Goal: Information Seeking & Learning: Find specific fact

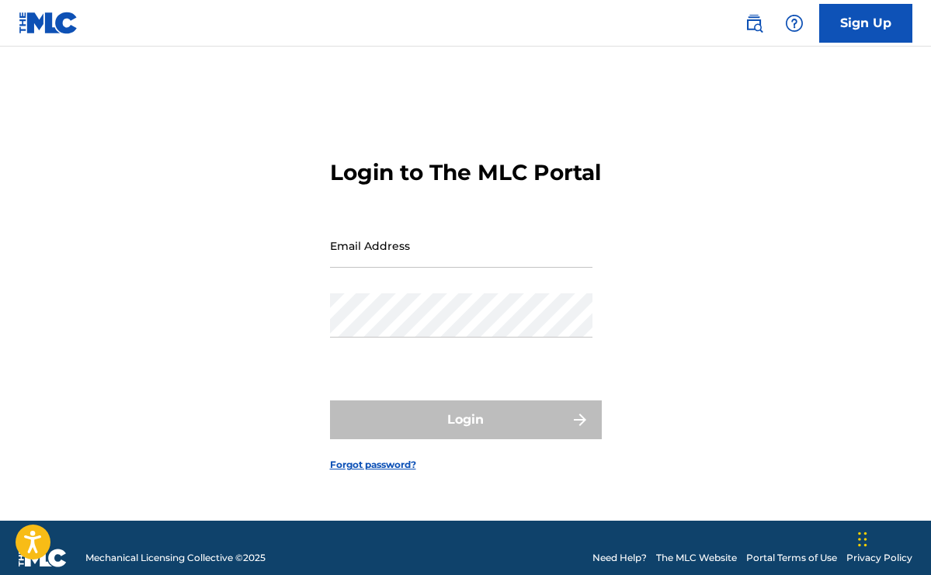
click at [414, 259] on input "Email Address" at bounding box center [461, 246] width 262 height 44
type input "[PERSON_NAME][EMAIL_ADDRESS][PERSON_NAME][DOMAIN_NAME]"
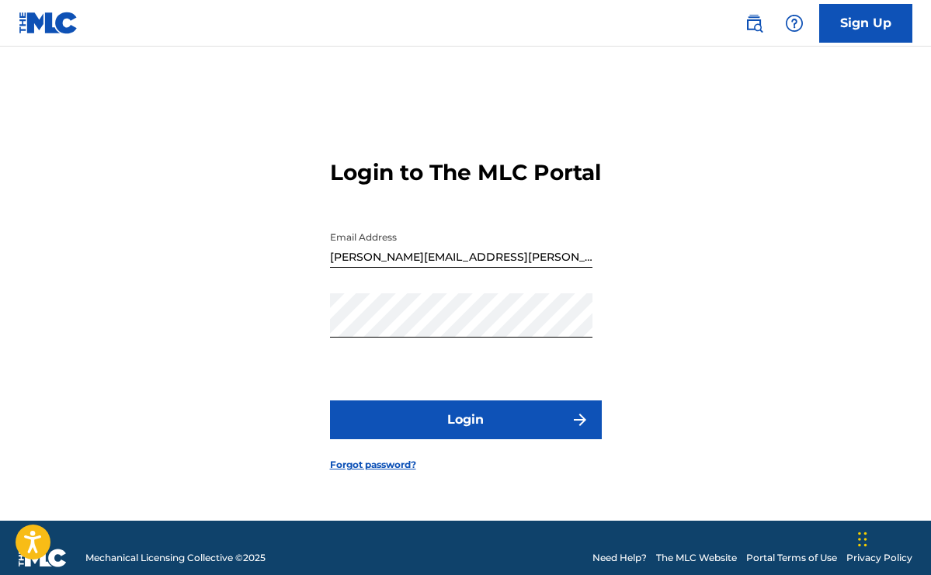
click at [451, 429] on button "Login" at bounding box center [466, 420] width 272 height 39
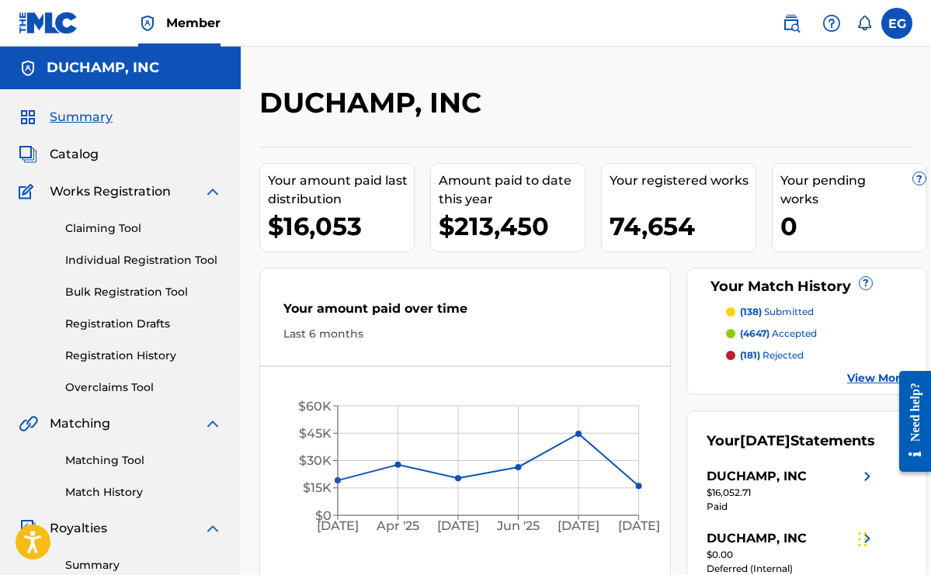
click at [84, 150] on span "Catalog" at bounding box center [74, 154] width 49 height 19
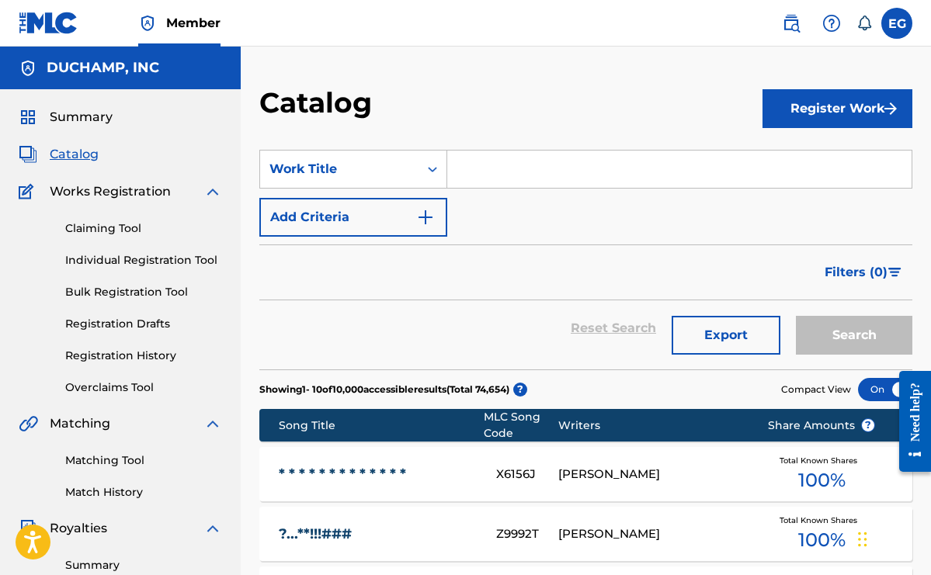
click at [464, 167] on input "Search Form" at bounding box center [679, 169] width 464 height 37
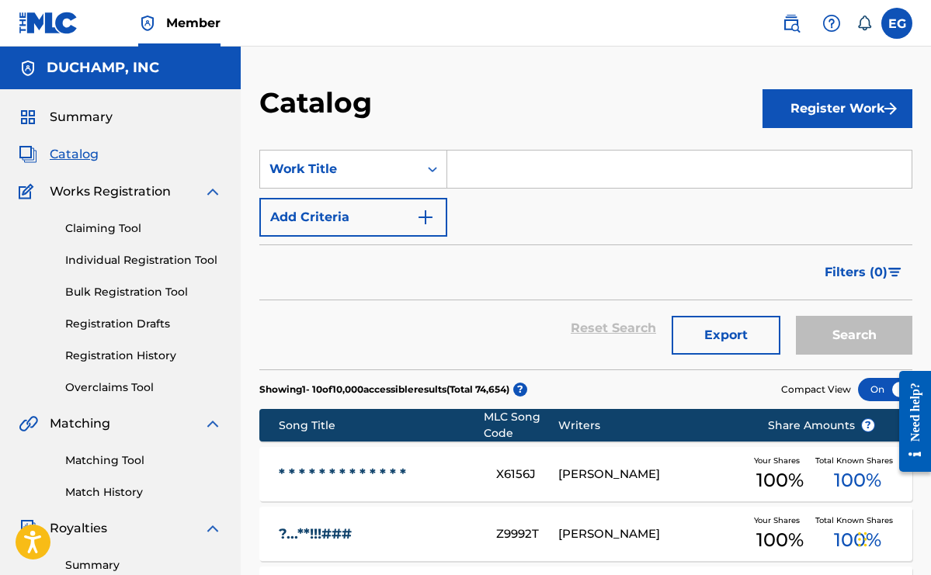
paste input "GOLPE DE VISTA"
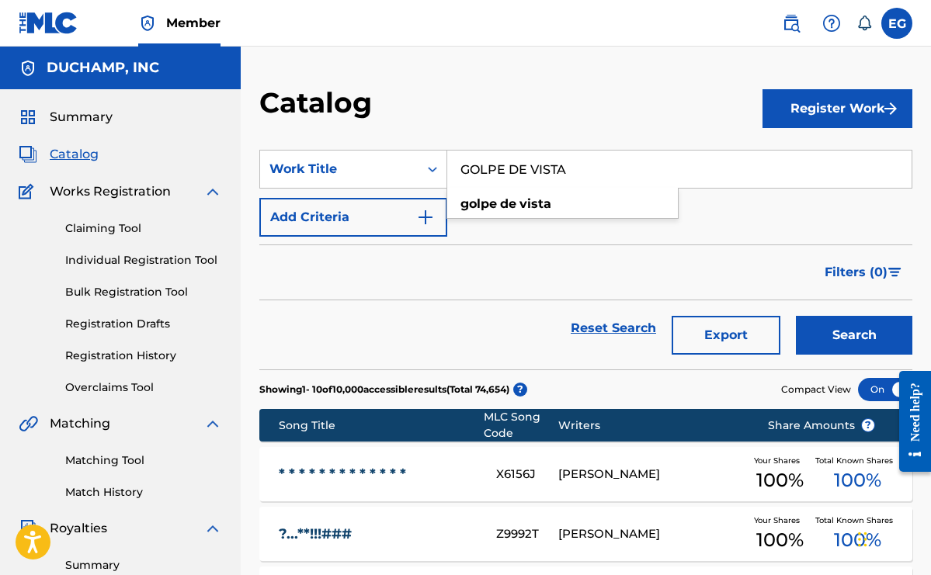
type input "GOLPE DE VISTA"
click at [844, 331] on button "Search" at bounding box center [854, 335] width 116 height 39
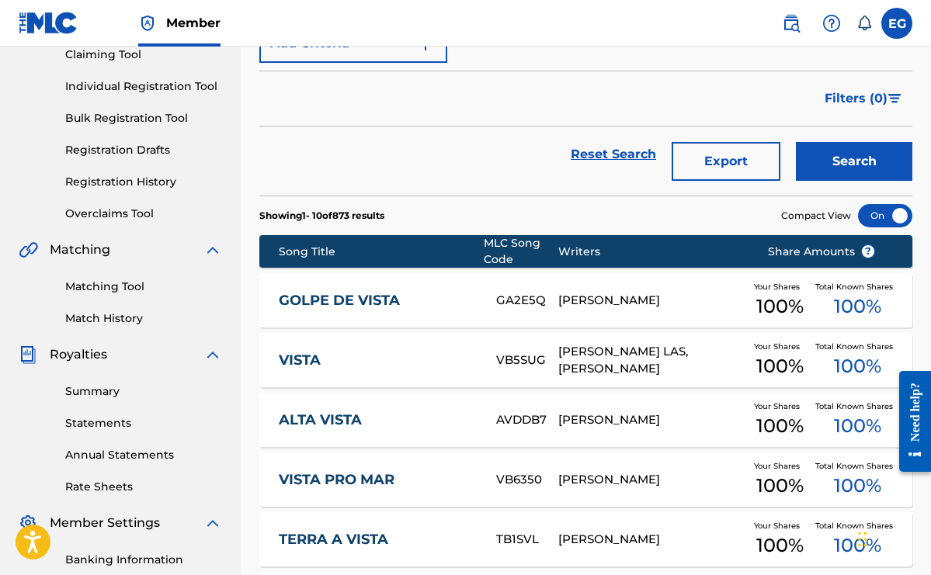
scroll to position [191, 0]
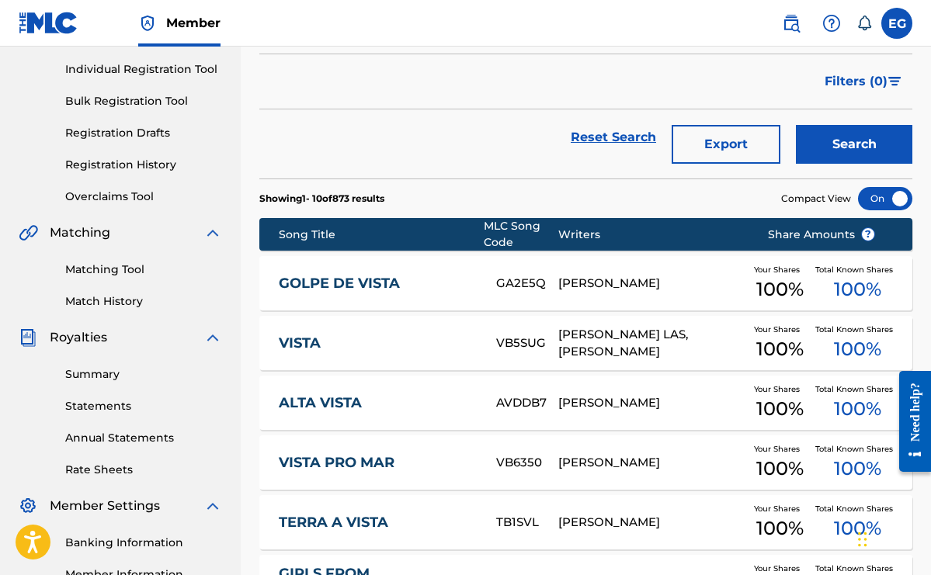
click at [377, 283] on link "GOLPE DE VISTA" at bounding box center [377, 284] width 196 height 18
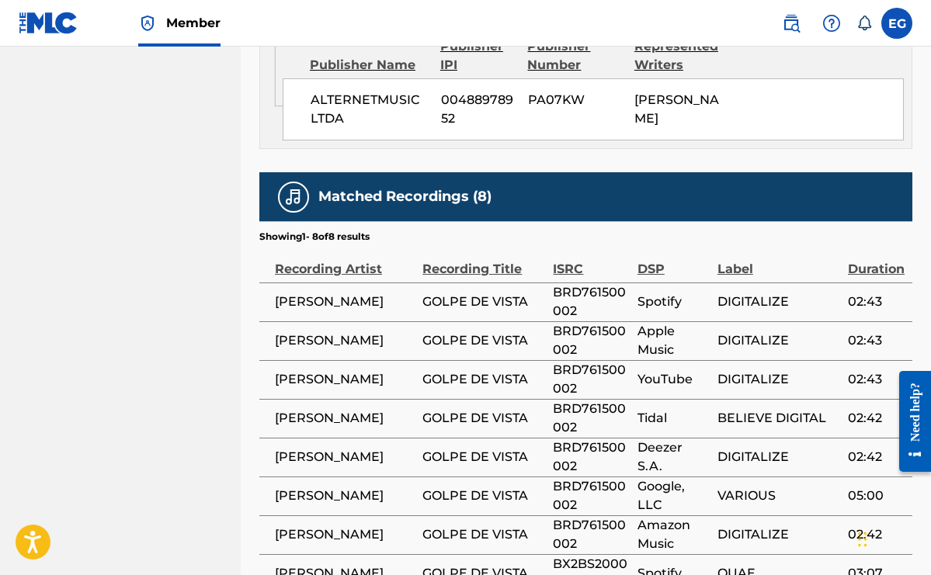
scroll to position [937, 0]
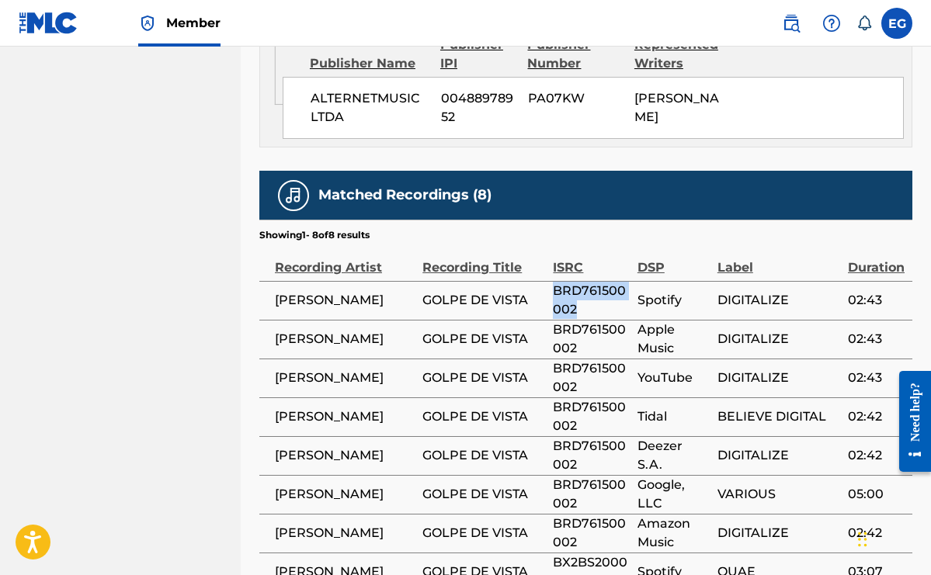
drag, startPoint x: 582, startPoint y: 248, endPoint x: 553, endPoint y: 229, distance: 34.2
click at [553, 282] on span "BRD761500002" at bounding box center [591, 300] width 76 height 37
copy span "BRD761500002"
